Goal: Register for event/course

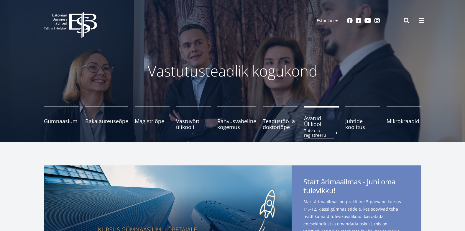
click at [311, 125] on span "Avatud Ülikool Tutvu ja registreeru" at bounding box center [321, 121] width 35 height 12
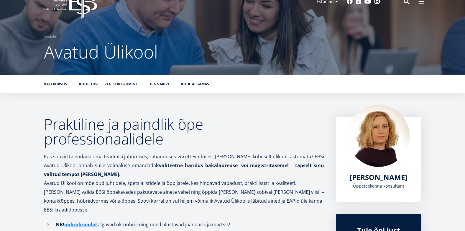
scroll to position [29, 0]
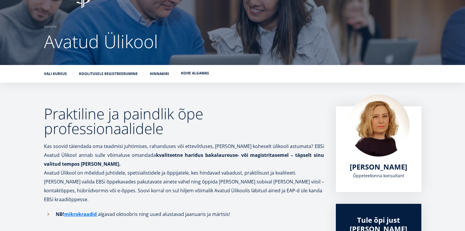
click at [195, 74] on link "Kohe algamas" at bounding box center [195, 73] width 28 height 6
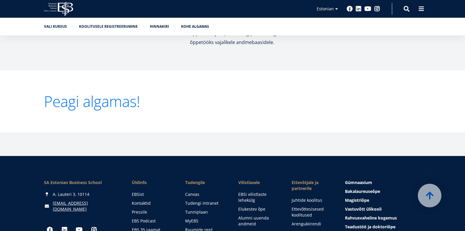
scroll to position [1249, 0]
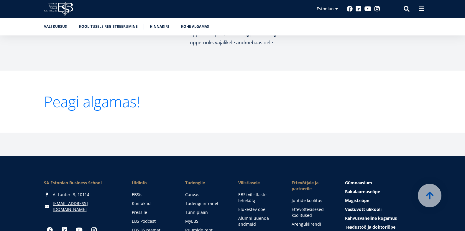
click at [131, 94] on link "Peagi algamas!" at bounding box center [92, 101] width 96 height 15
